Goal: Information Seeking & Learning: Find specific fact

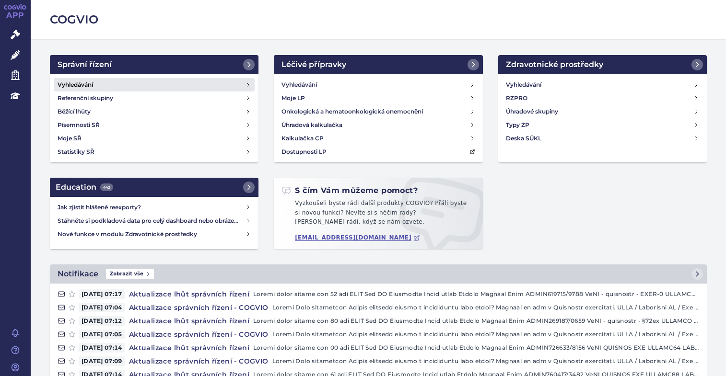
click at [82, 78] on link "Vyhledávání" at bounding box center [154, 84] width 201 height 13
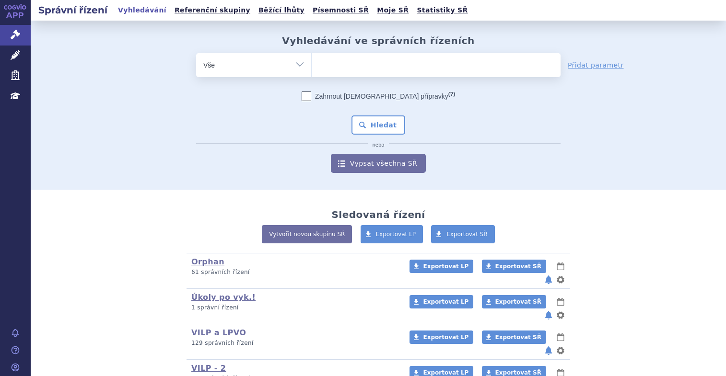
click at [346, 60] on ul at bounding box center [436, 63] width 249 height 20
click at [312, 60] on select at bounding box center [311, 65] width 0 height 24
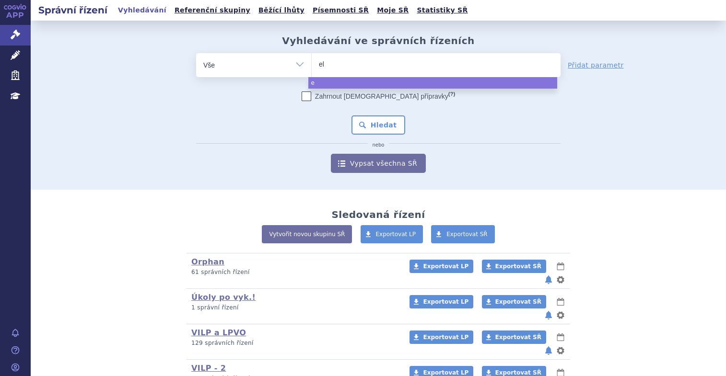
type input "ele"
type input "eleha"
type input "elehar"
type input "elehare"
select select "elehare"
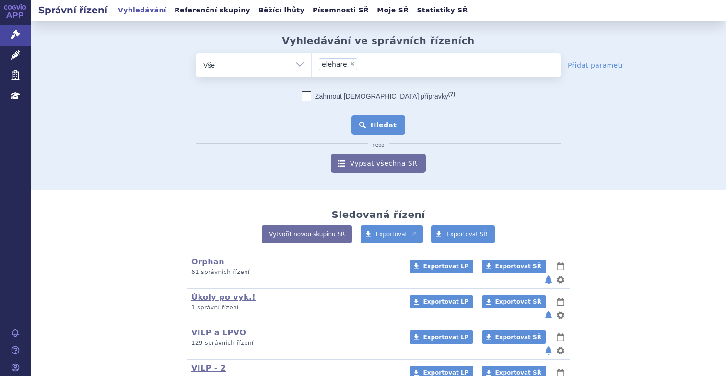
click at [375, 120] on button "Hledat" at bounding box center [379, 125] width 54 height 19
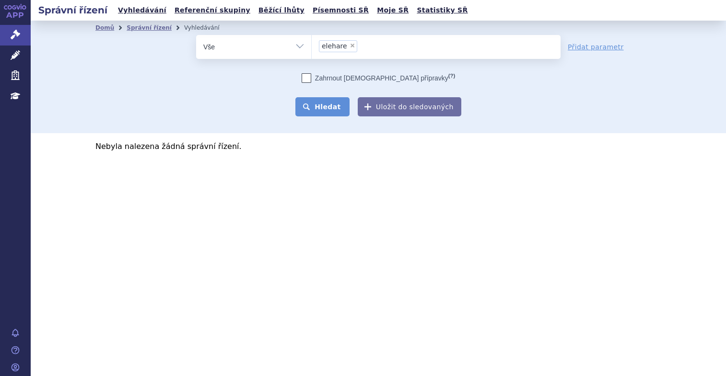
click at [318, 109] on button "Hledat" at bounding box center [322, 106] width 54 height 19
click at [329, 99] on button "Hledat" at bounding box center [322, 106] width 54 height 19
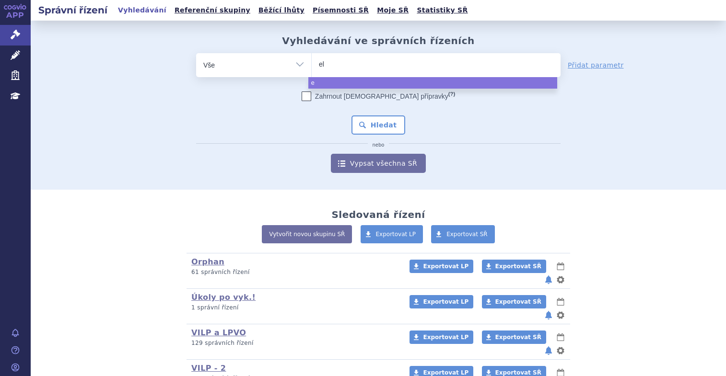
type input "ele"
type input "eleh"
type input "eleha"
type input "elehare"
select select "elehare"
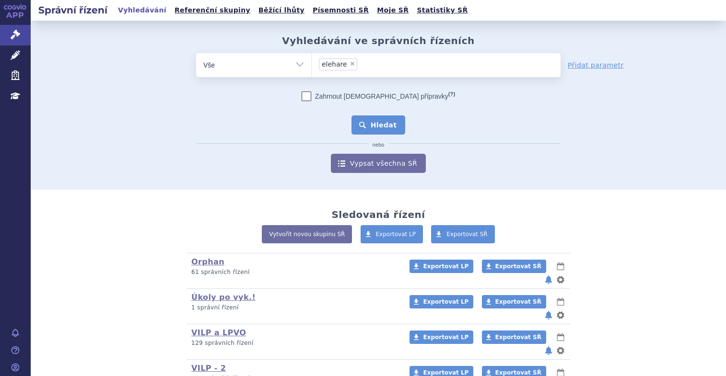
click at [371, 125] on button "Hledat" at bounding box center [379, 125] width 54 height 19
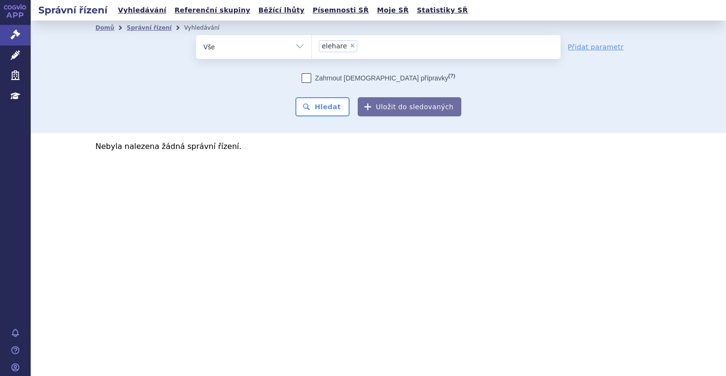
click at [350, 48] on span "×" at bounding box center [353, 46] width 6 height 6
click at [312, 48] on select "elehare" at bounding box center [311, 47] width 0 height 24
select select
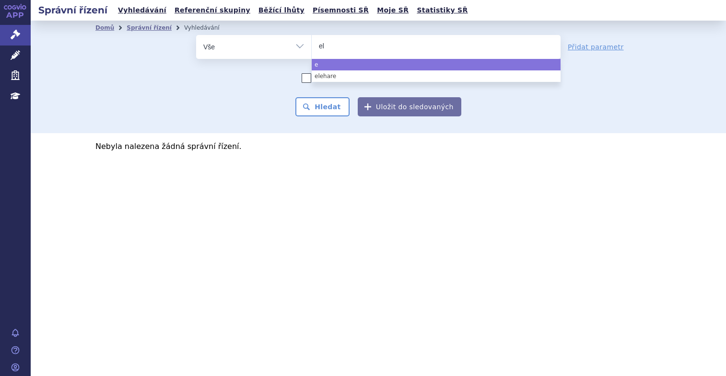
type input "ele"
type input "elehe"
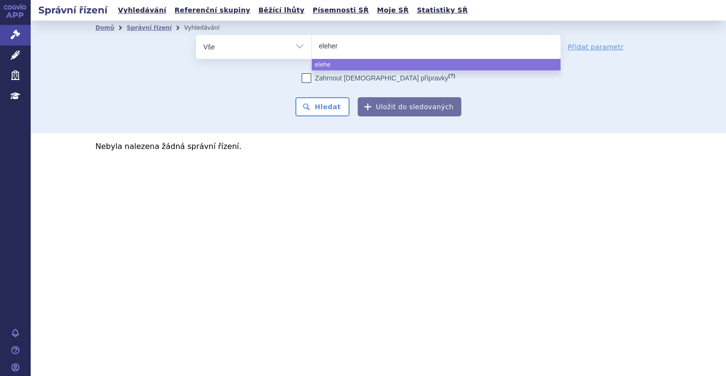
type input "elehere"
select select "elehere"
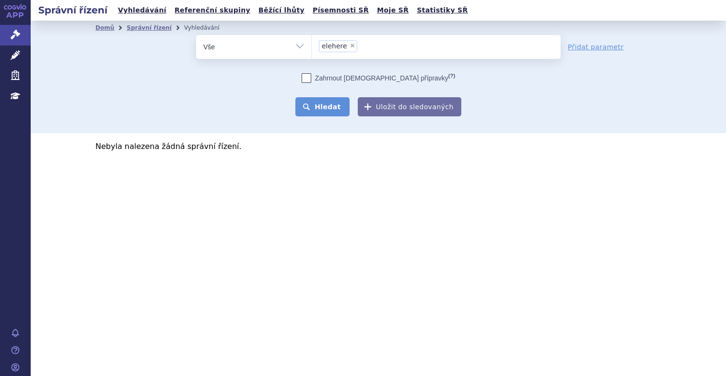
click at [342, 98] on button "Hledat" at bounding box center [322, 106] width 54 height 19
click at [612, 228] on div "Správní řízení Vyhledávání Referenční skupiny Běžící lhůty Písemnosti SŘ Moje S…" at bounding box center [378, 188] width 695 height 376
click at [333, 108] on button "Hledat" at bounding box center [322, 106] width 54 height 19
click at [350, 47] on span "×" at bounding box center [353, 46] width 6 height 6
click at [312, 47] on select "elehere" at bounding box center [311, 47] width 0 height 24
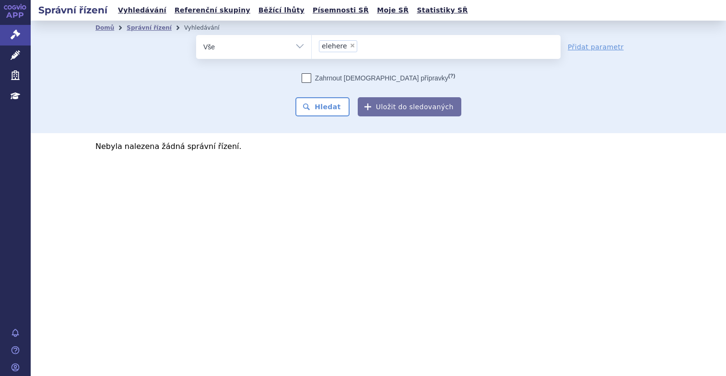
select select
drag, startPoint x: 583, startPoint y: 187, endPoint x: 485, endPoint y: 175, distance: 99.0
click at [583, 187] on section "Domů Správní řízení Vyhledávání Vyhledávání ve správních řízeních odstranit Vše" at bounding box center [378, 110] width 695 height 178
click at [332, 47] on ul at bounding box center [436, 45] width 249 height 20
click at [312, 47] on select "elehere" at bounding box center [311, 47] width 0 height 24
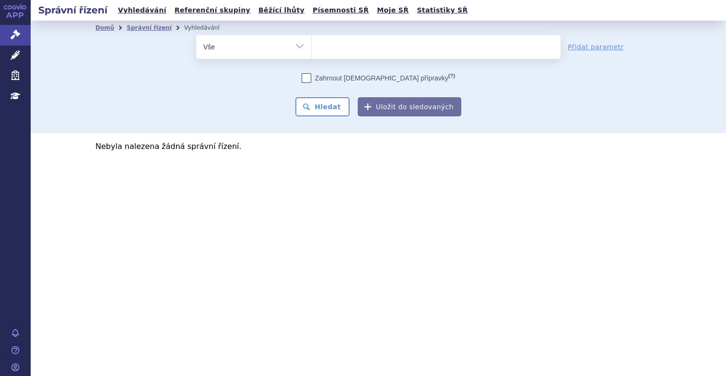
paste input "ELAHERE"
type input "ELAHERE"
select select "ELAHERE"
click at [330, 104] on button "Hledat" at bounding box center [322, 106] width 54 height 19
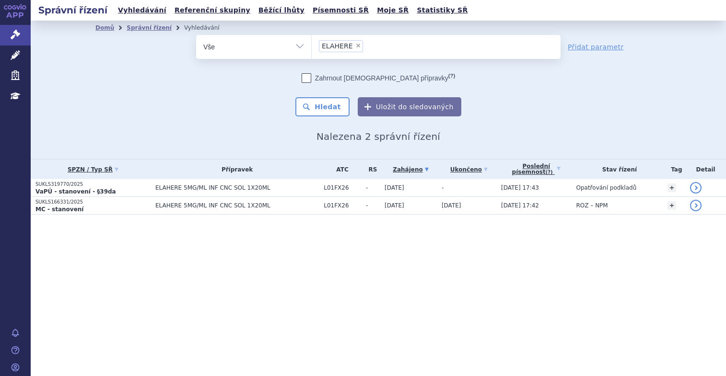
drag, startPoint x: 633, startPoint y: 273, endPoint x: 491, endPoint y: 223, distance: 151.1
click at [633, 273] on div "Správní řízení Vyhledávání Referenční skupiny Běžící lhůty Písemnosti SŘ Moje S…" at bounding box center [378, 188] width 695 height 376
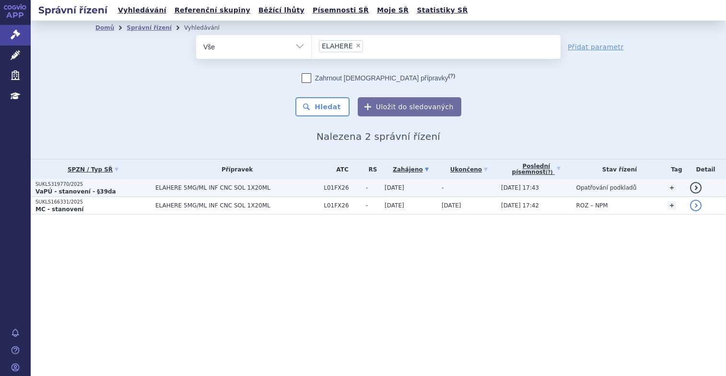
click at [188, 186] on span "ELAHERE 5MG/ML INF CNC SOL 1X20ML" at bounding box center [237, 188] width 164 height 7
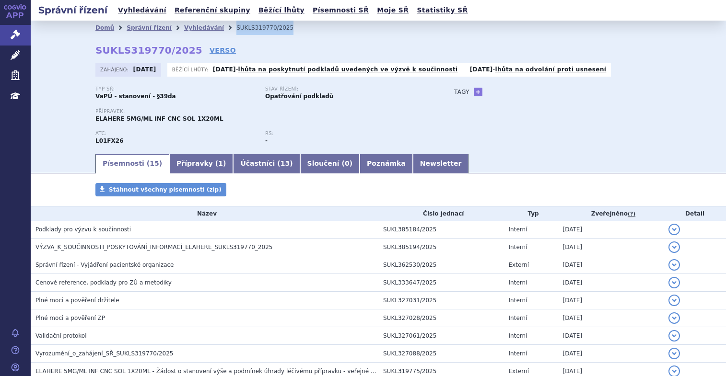
drag, startPoint x: 262, startPoint y: 28, endPoint x: 216, endPoint y: 34, distance: 45.9
click at [236, 34] on li "SUKLS319770/2025" at bounding box center [271, 28] width 70 height 14
copy li "SUKLS319770/2025"
click at [431, 92] on div "Stav řízení: Opatřování podkladů" at bounding box center [350, 93] width 170 height 14
click at [413, 158] on link "Newsletter" at bounding box center [441, 163] width 56 height 19
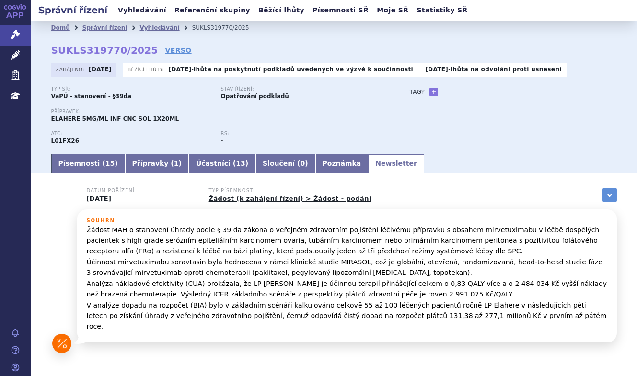
click at [358, 111] on p "Přípravek:" at bounding box center [221, 112] width 340 height 6
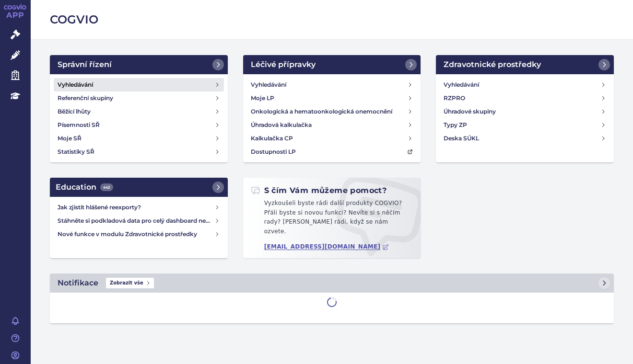
click at [79, 80] on h4 "Vyhledávání" at bounding box center [75, 85] width 35 height 10
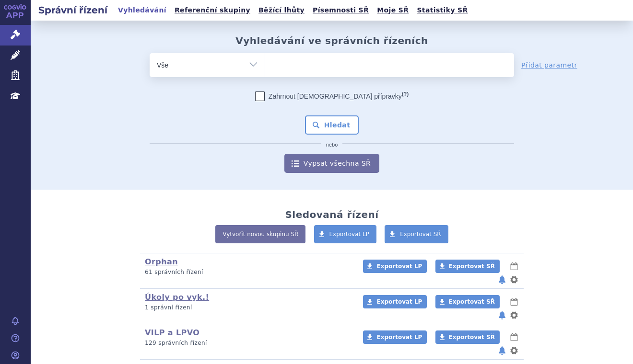
click at [300, 62] on ul at bounding box center [389, 63] width 249 height 20
click at [265, 62] on select at bounding box center [265, 65] width 0 height 24
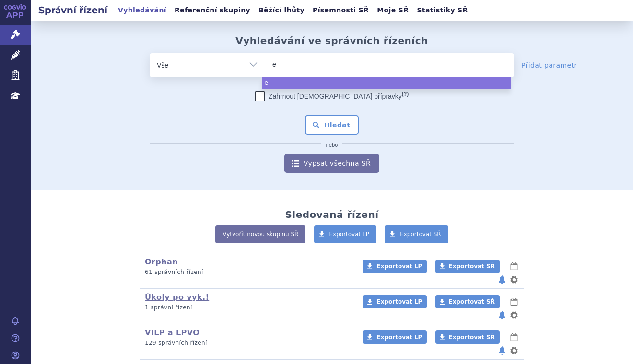
type input "el"
type input "ela"
type input "elah"
type input "elahe"
type input "elahere"
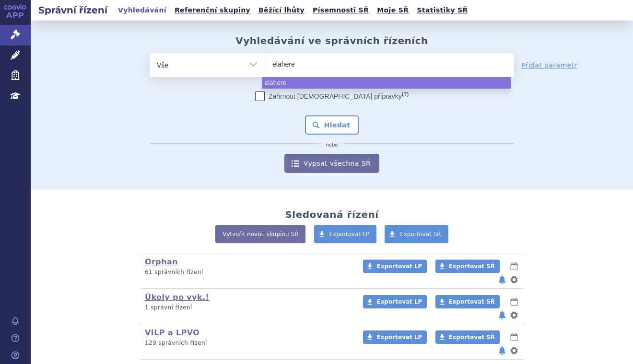
select select "elahere"
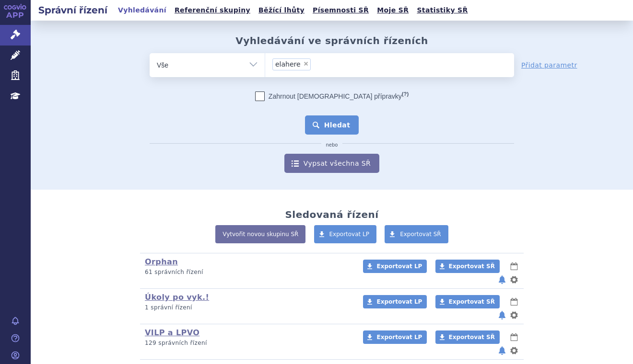
click at [353, 127] on button "Hledat" at bounding box center [332, 125] width 54 height 19
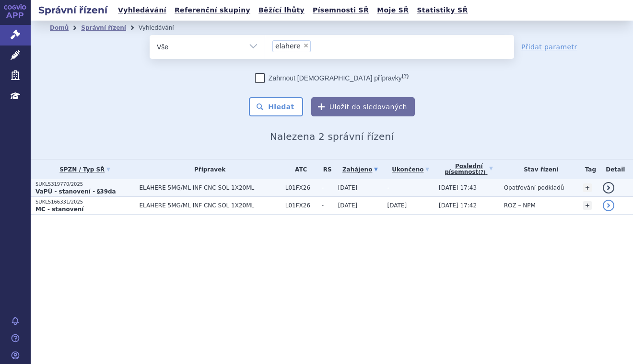
click at [156, 186] on span "ELAHERE 5MG/ML INF CNC SOL 1X20ML" at bounding box center [209, 188] width 141 height 7
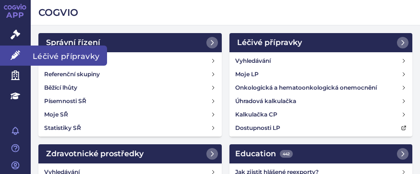
click at [11, 54] on icon at bounding box center [16, 55] width 10 height 10
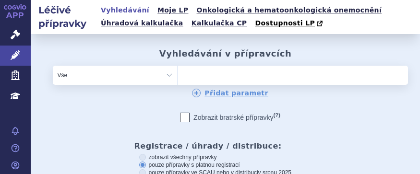
click at [166, 74] on select "Vše Přípravek/SUKL kód MAH VPOIS ATC/Aktivní látka Léková forma Síla" at bounding box center [115, 75] width 124 height 19
select select "filter-atc-group"
click at [53, 66] on select "Vše Přípravek/SUKL kód MAH VPOIS ATC/Aktivní látka Léková forma Síla" at bounding box center [115, 75] width 124 height 19
click at [203, 72] on ul at bounding box center [263, 73] width 173 height 15
click at [177, 72] on select at bounding box center [177, 74] width 0 height 19
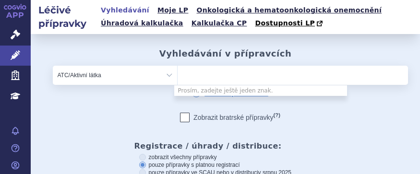
paste input "paklitaxel"
type input "paklitaxel"
select select "paklitaxel"
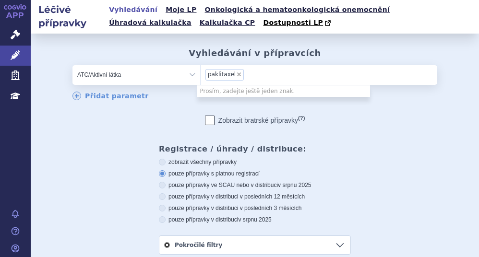
click at [338, 157] on div "Registrace / úhrady / distribuce: zobrazit všechny přípravky pouze přípravky s …" at bounding box center [255, 199] width 192 height 110
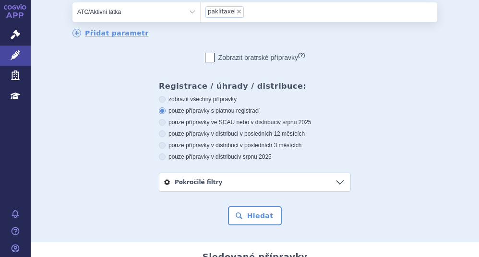
scroll to position [192, 0]
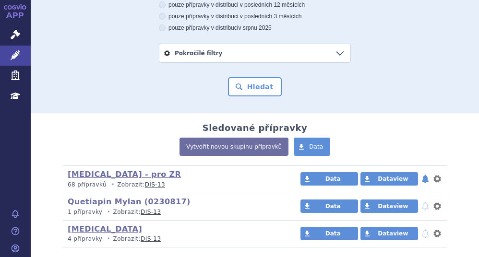
click at [244, 85] on button "Hledat" at bounding box center [255, 86] width 54 height 19
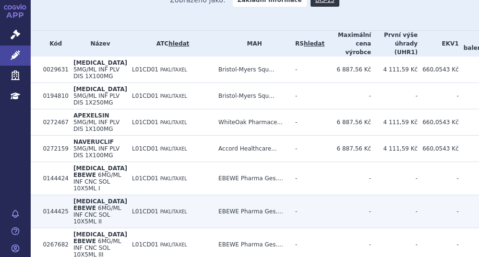
scroll to position [336, 0]
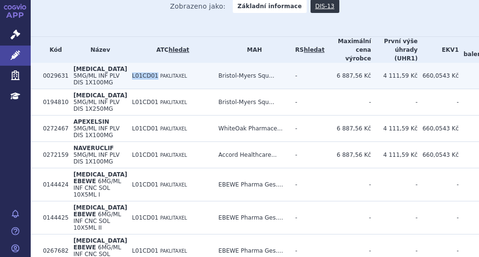
drag, startPoint x: 107, startPoint y: 80, endPoint x: 130, endPoint y: 84, distance: 23.8
click at [130, 84] on td "L01CD01 PAKLITAXEL" at bounding box center [170, 76] width 86 height 26
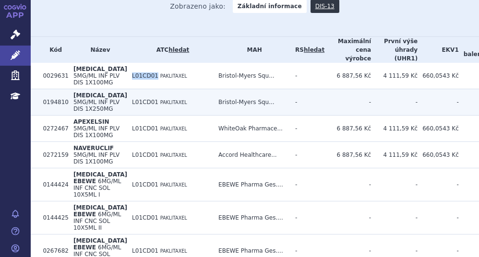
copy span "L01CD01"
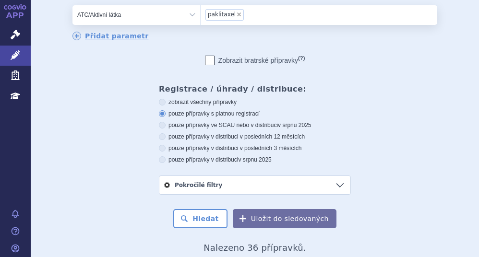
scroll to position [0, 0]
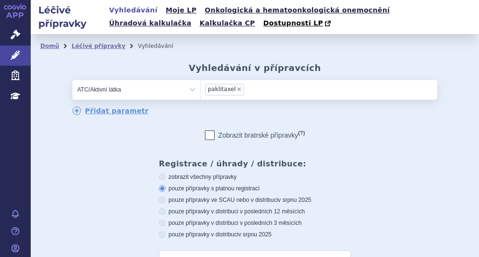
click at [236, 88] on span "×" at bounding box center [239, 89] width 6 height 6
click at [200, 88] on select "paklitaxel" at bounding box center [200, 89] width 0 height 19
select select
type input "pegylovaný lipozomální [MEDICAL_DATA]"
select select "pegylovaný lipozomální [MEDICAL_DATA]"
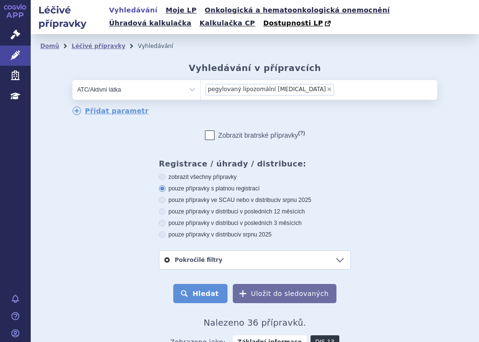
click at [209, 257] on button "Hledat" at bounding box center [200, 293] width 54 height 19
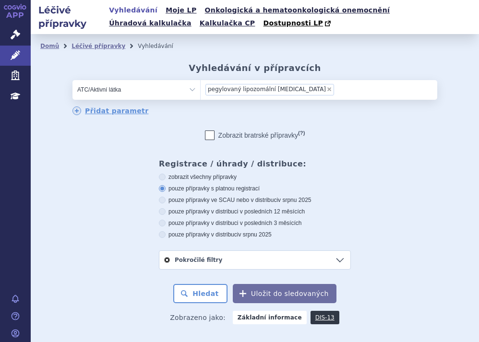
click at [49, 155] on div "odstranit Vše Přípravek/SUKL kód MAH VPOIS ATC/Aktivní látka ×" at bounding box center [254, 191] width 429 height 223
click at [326, 89] on span "×" at bounding box center [329, 89] width 6 height 6
click at [200, 89] on select "pegylovaný lipozomální doxorubicin" at bounding box center [200, 89] width 0 height 19
select select
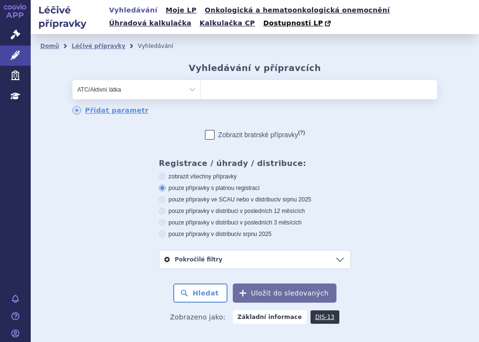
type input "L01DB01"
select select "L01DB01"
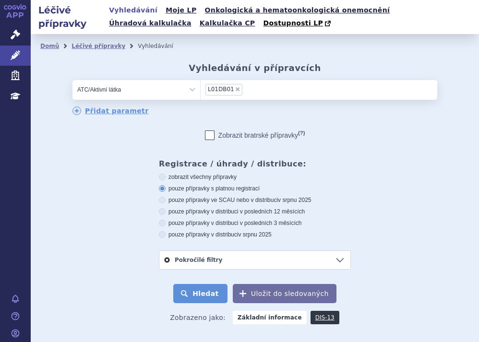
click at [198, 291] on button "Hledat" at bounding box center [200, 293] width 54 height 19
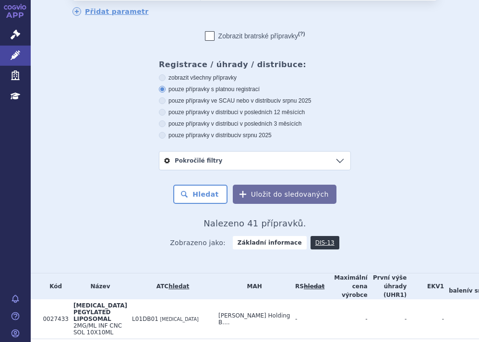
drag, startPoint x: 106, startPoint y: 143, endPoint x: 103, endPoint y: 139, distance: 5.5
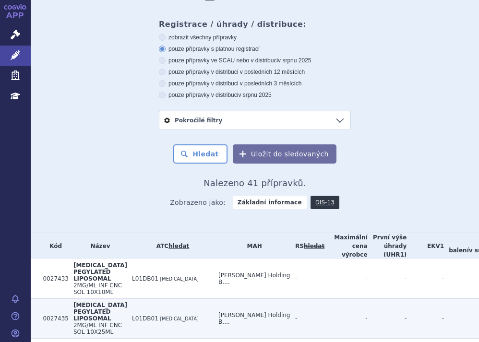
scroll to position [278, 0]
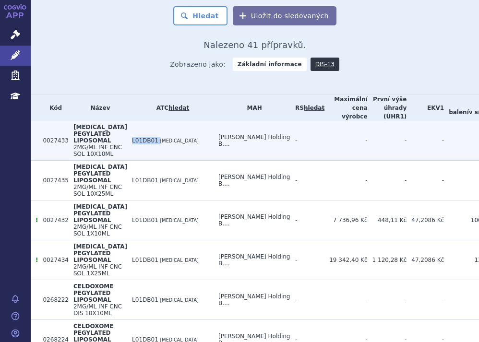
drag, startPoint x: 116, startPoint y: 148, endPoint x: 140, endPoint y: 149, distance: 24.5
click at [140, 149] on td "L01DB01 [MEDICAL_DATA]" at bounding box center [170, 141] width 86 height 40
copy td "L01DB01"
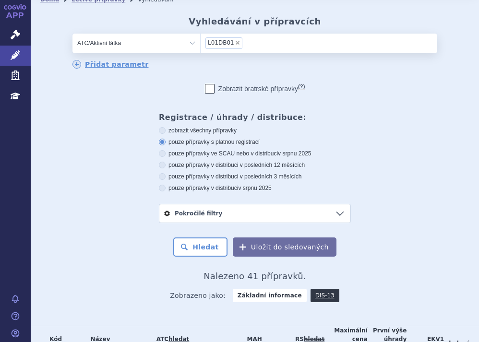
scroll to position [0, 0]
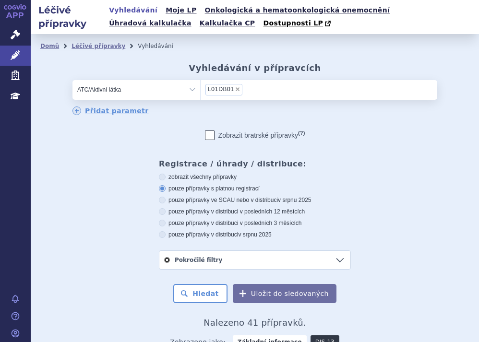
click at [235, 88] on span "×" at bounding box center [238, 89] width 6 height 6
click at [200, 88] on select "L01DB01" at bounding box center [200, 89] width 0 height 19
select select
type input "gemcitabin"
select select "gemcitabin"
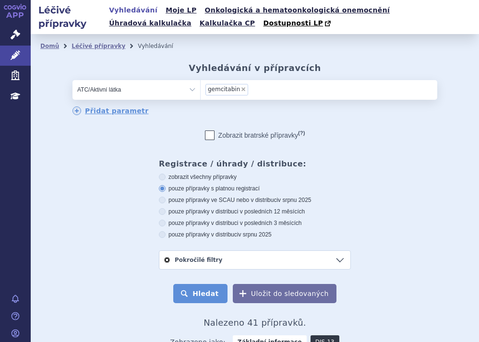
click at [215, 290] on button "Hledat" at bounding box center [200, 293] width 54 height 19
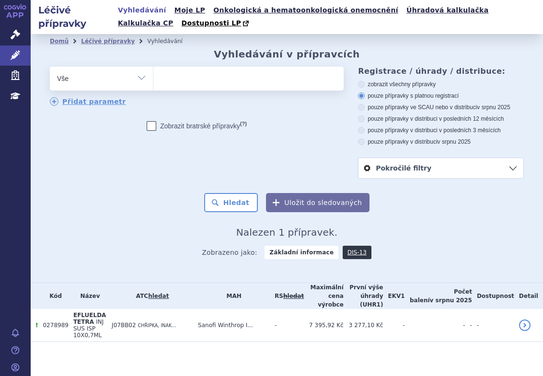
select select
drag, startPoint x: 509, startPoint y: 208, endPoint x: 392, endPoint y: 191, distance: 118.7
click at [509, 208] on div "Hledat Uložit do sledovaných" at bounding box center [287, 202] width 474 height 19
click at [190, 79] on ul at bounding box center [248, 77] width 191 height 20
click at [153, 79] on select "0278989" at bounding box center [153, 78] width 0 height 24
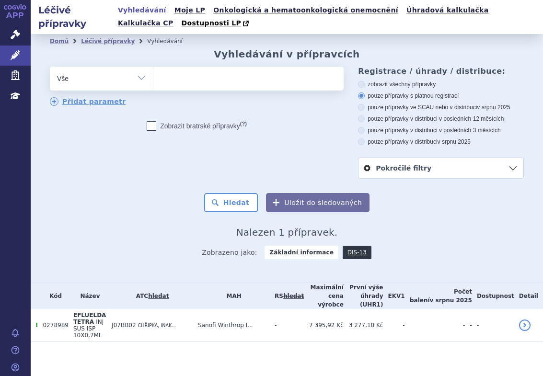
paste input "topotekan"
type input "topotekan"
select select "topotekan"
click at [232, 202] on button "Hledat" at bounding box center [231, 202] width 54 height 19
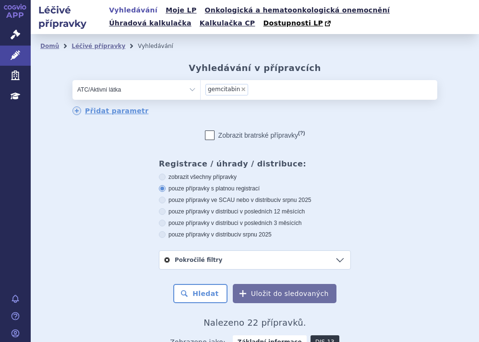
scroll to position [336, 0]
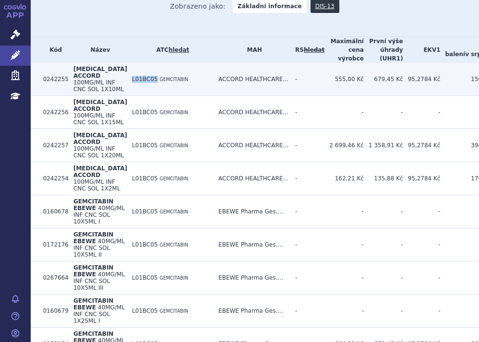
drag, startPoint x: 111, startPoint y: 84, endPoint x: 133, endPoint y: 85, distance: 22.1
click at [133, 85] on td "L01BC05 GEMCITABIN" at bounding box center [170, 79] width 86 height 33
copy span "L01BC05"
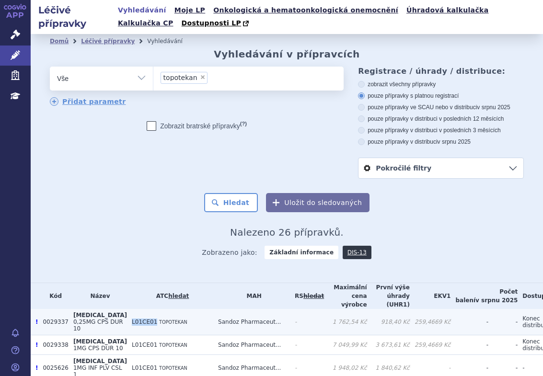
drag, startPoint x: 123, startPoint y: 324, endPoint x: 145, endPoint y: 328, distance: 21.9
click at [145, 328] on td "L01CE01 TOPOTEKAN" at bounding box center [170, 322] width 86 height 26
copy span "L01CE01"
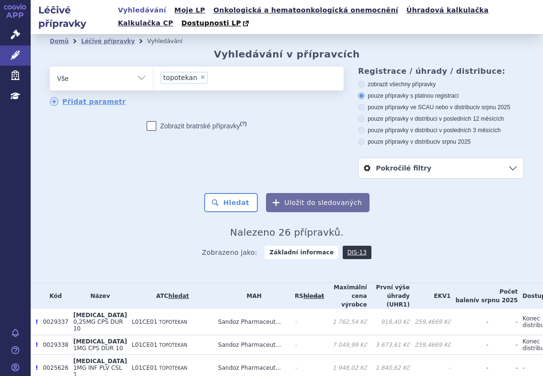
click at [439, 238] on h2 "Nalezeno 26 přípravků." at bounding box center [287, 233] width 474 height 12
click at [200, 79] on span "×" at bounding box center [203, 77] width 6 height 6
click at [153, 79] on select "topotekan" at bounding box center [153, 78] width 0 height 24
select select
type input "[MEDICAL_DATA]"
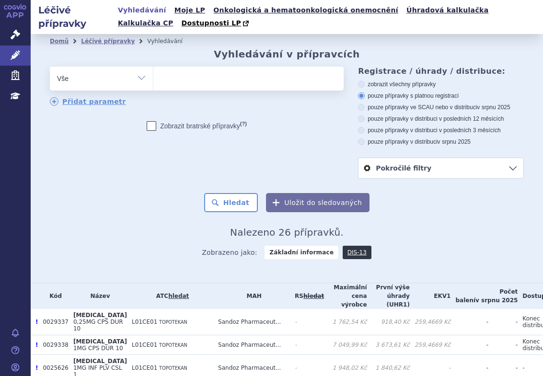
select select "[MEDICAL_DATA]"
click at [230, 196] on button "Hledat" at bounding box center [231, 202] width 54 height 19
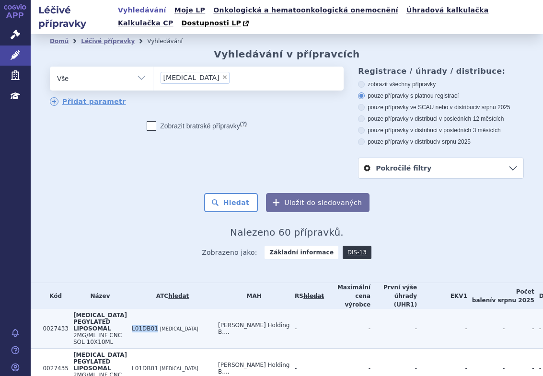
drag, startPoint x: 122, startPoint y: 330, endPoint x: 144, endPoint y: 333, distance: 22.7
click at [144, 332] on span "L01DB01" at bounding box center [145, 329] width 26 height 7
copy span "L01DB01"
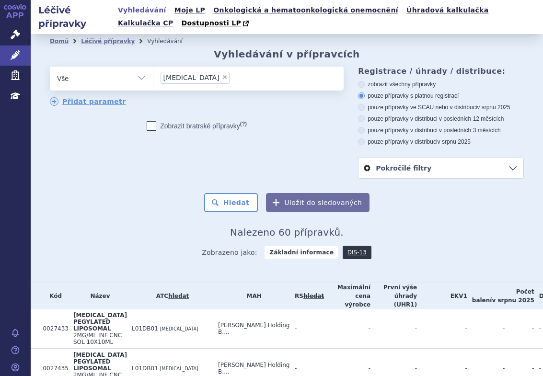
click at [475, 234] on h2 "Nalezeno 60 přípravků." at bounding box center [287, 233] width 474 height 12
click at [222, 79] on span "×" at bounding box center [225, 77] width 6 height 6
click at [153, 79] on select "[MEDICAL_DATA]" at bounding box center [153, 78] width 0 height 24
select select
type input "[MEDICAL_DATA]"
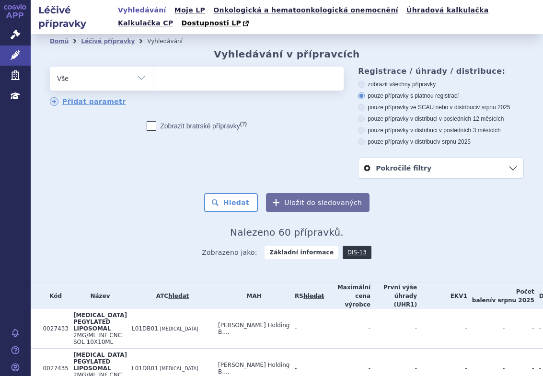
select select "[MEDICAL_DATA]"
click at [243, 196] on button "Hledat" at bounding box center [231, 202] width 54 height 19
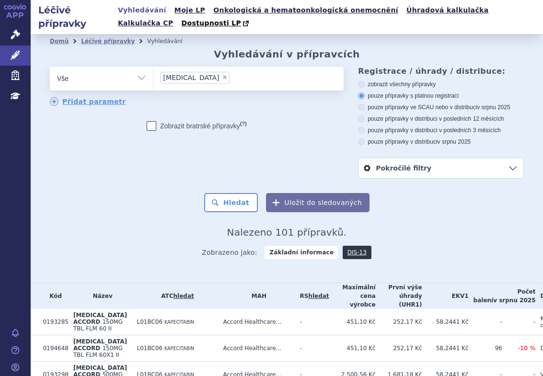
click at [142, 78] on select "Vše Přípravek/SUKL kód MAH VPOIS ATC/Aktivní látka Léková forma Síla" at bounding box center [101, 78] width 103 height 22
select select "filter-atc-group"
click at [50, 67] on select "Vše Přípravek/SUKL kód MAH VPOIS ATC/Aktivní látka Léková forma Síla" at bounding box center [101, 78] width 103 height 22
click at [177, 74] on ul at bounding box center [247, 77] width 188 height 20
click at [153, 74] on select at bounding box center [153, 78] width 0 height 24
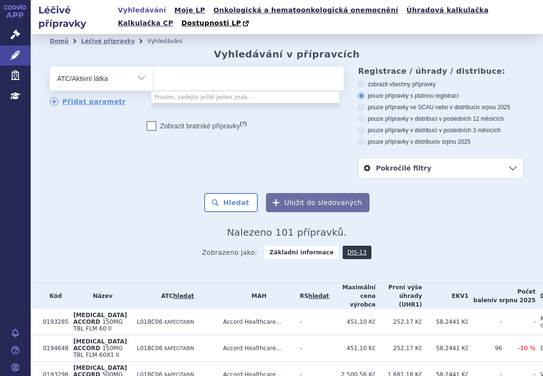
paste input "[MEDICAL_DATA]"
type input "[MEDICAL_DATA]"
select select "[MEDICAL_DATA]"
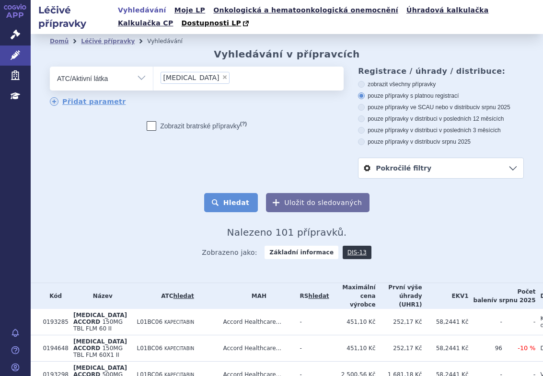
click at [237, 199] on button "Hledat" at bounding box center [231, 202] width 54 height 19
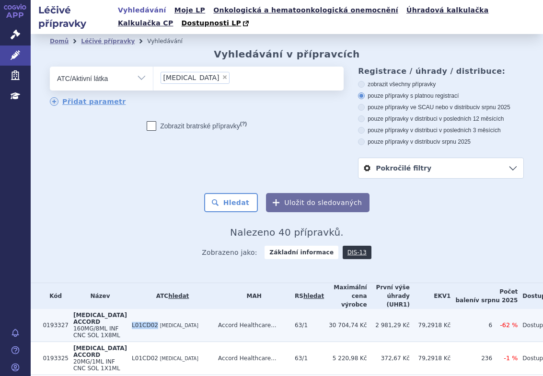
drag, startPoint x: 123, startPoint y: 326, endPoint x: 147, endPoint y: 332, distance: 24.8
click at [147, 332] on td "L01CD02 [MEDICAL_DATA]" at bounding box center [170, 325] width 86 height 33
copy span "L01CD02"
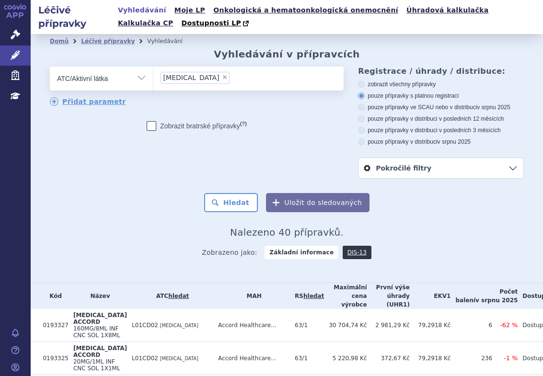
drag, startPoint x: 442, startPoint y: 236, endPoint x: 399, endPoint y: 221, distance: 45.5
click at [442, 236] on h2 "Nalezeno 40 přípravků." at bounding box center [287, 233] width 474 height 12
click at [222, 77] on span "×" at bounding box center [225, 77] width 6 height 6
click at [153, 77] on select "[MEDICAL_DATA]" at bounding box center [153, 78] width 0 height 24
select select
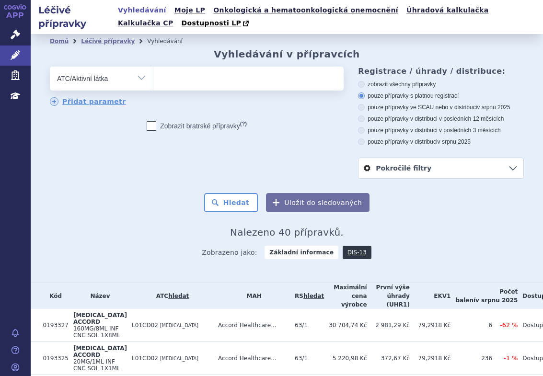
type input "paklitaxel + [MEDICAL_DATA]"
select select "paklitaxel + [MEDICAL_DATA]"
click at [211, 195] on button "Hledat" at bounding box center [231, 202] width 54 height 19
